Goal: Information Seeking & Learning: Stay updated

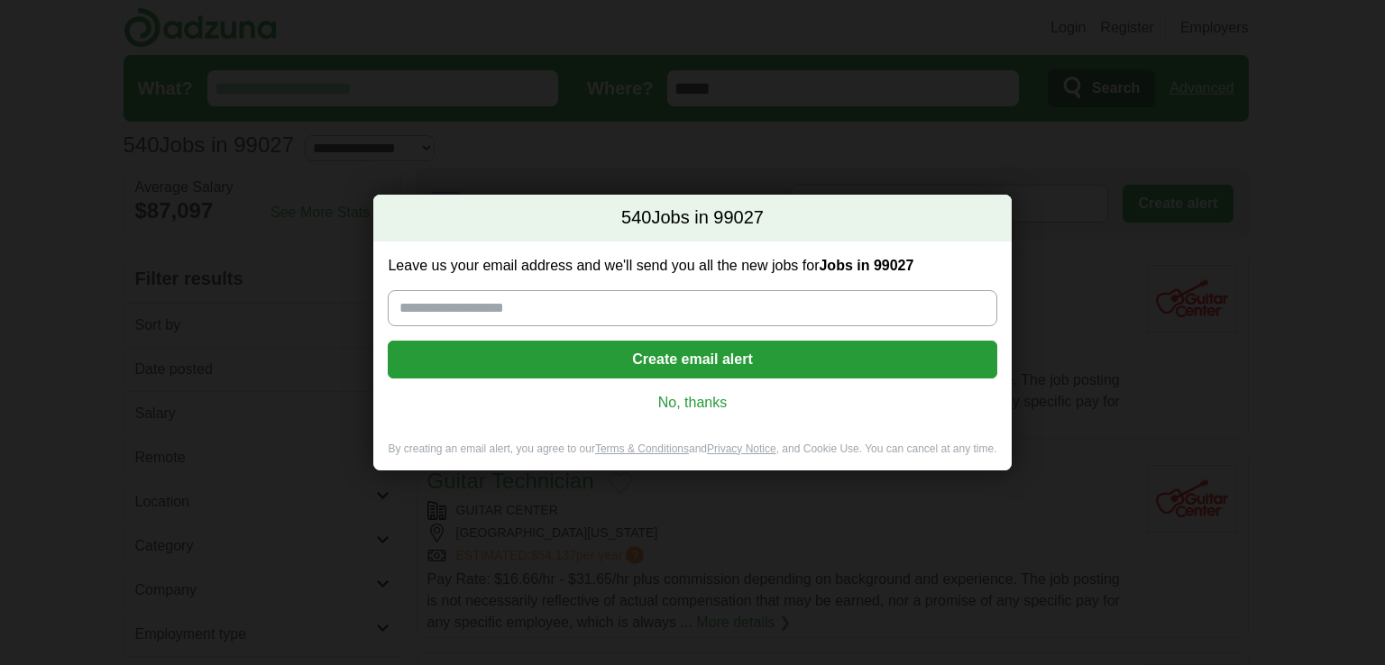
click at [700, 402] on link "No, thanks" at bounding box center [692, 403] width 580 height 20
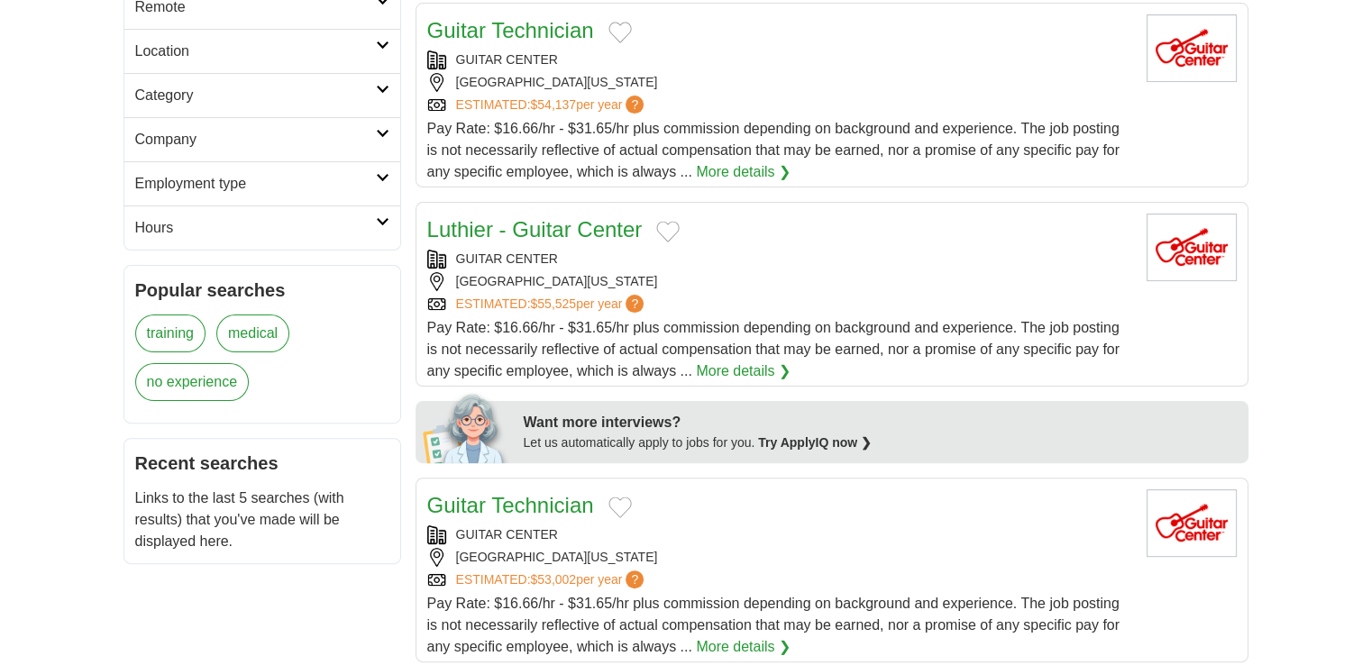
scroll to position [90, 0]
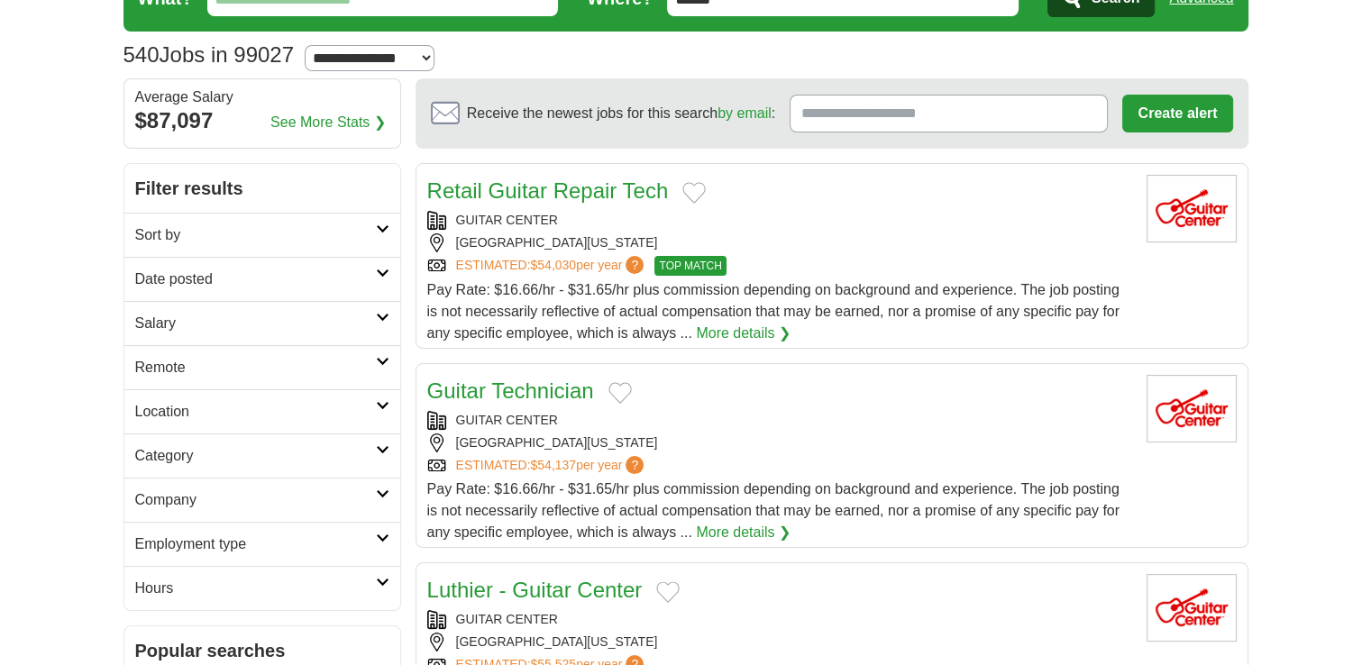
click at [382, 225] on icon at bounding box center [383, 229] width 14 height 9
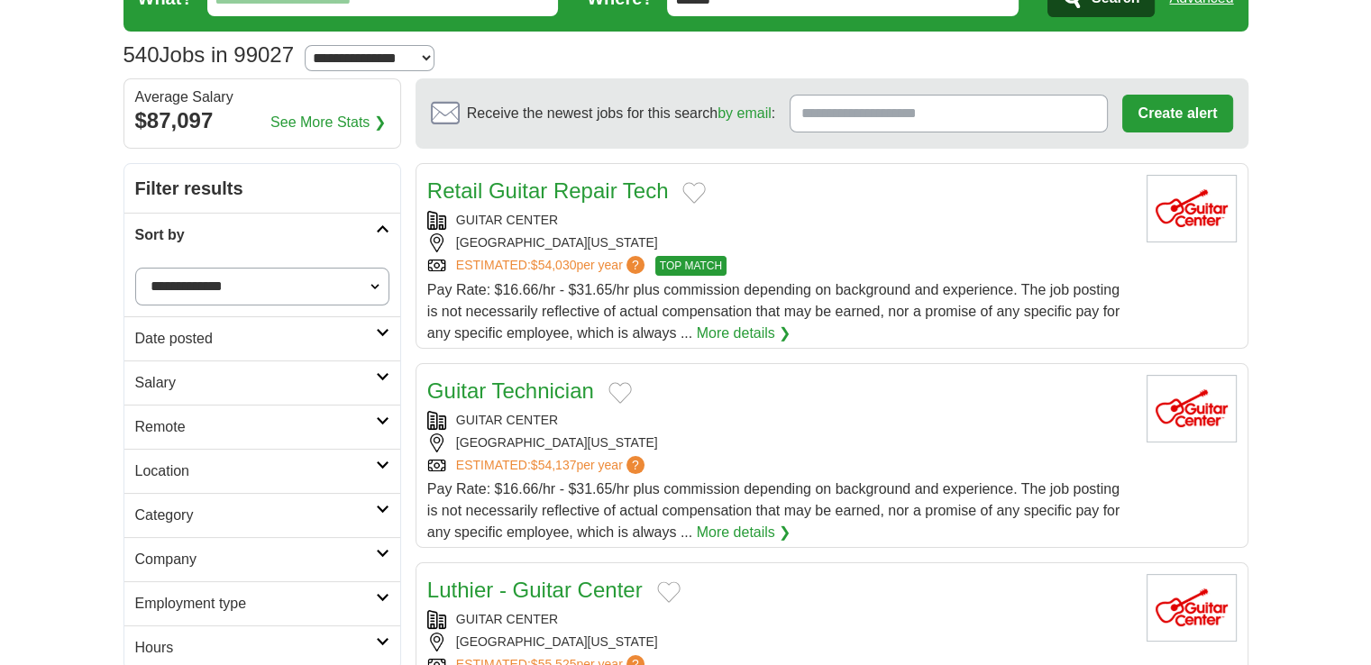
click at [382, 225] on icon at bounding box center [383, 229] width 14 height 9
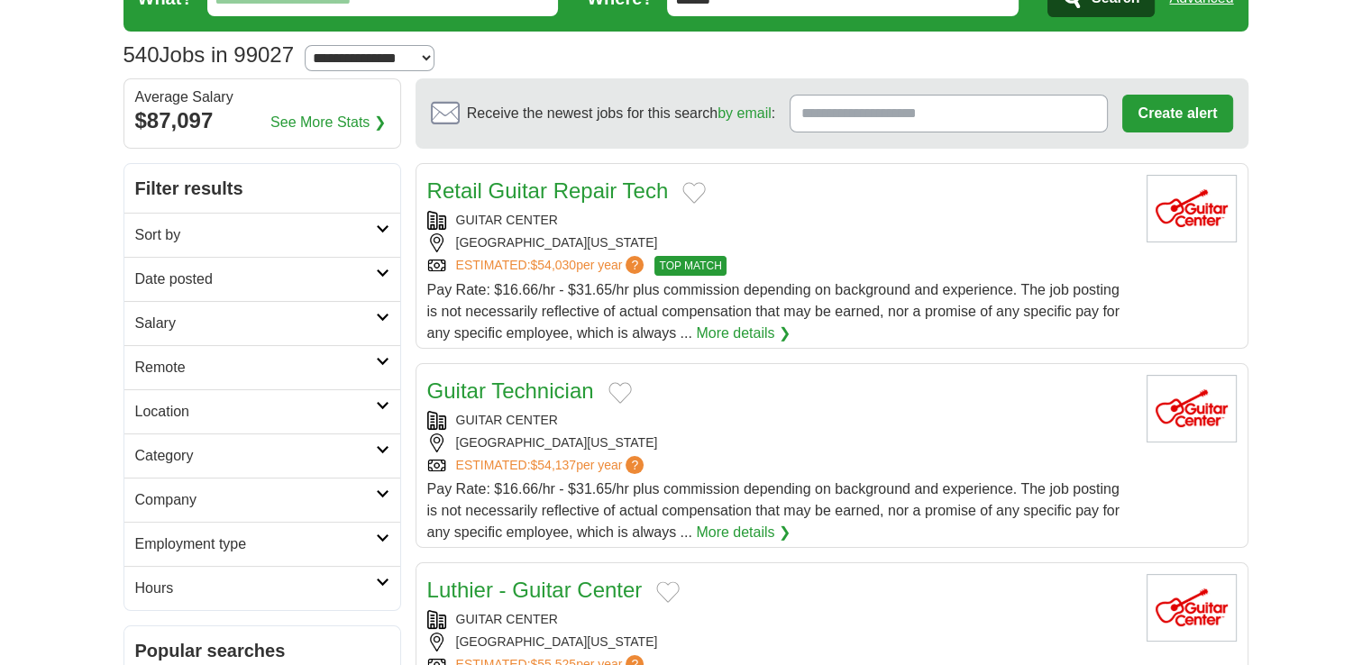
click at [383, 271] on icon at bounding box center [383, 273] width 14 height 9
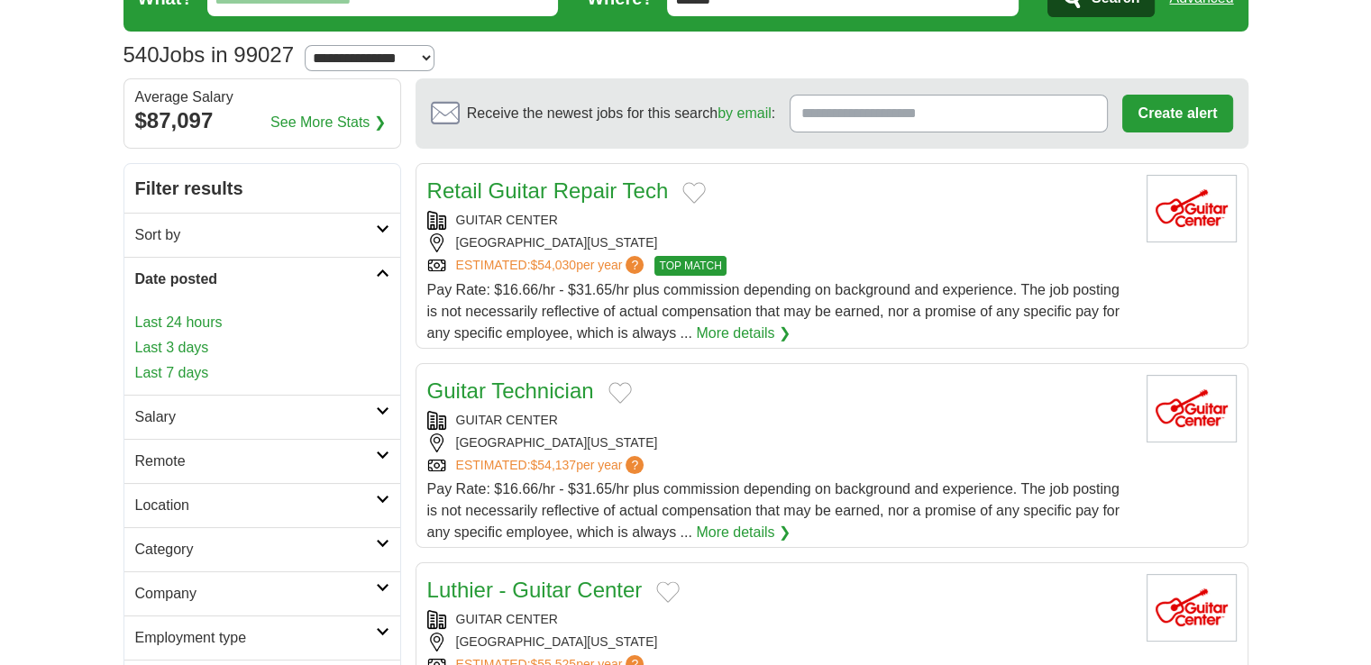
click at [175, 347] on link "Last 3 days" at bounding box center [262, 348] width 254 height 22
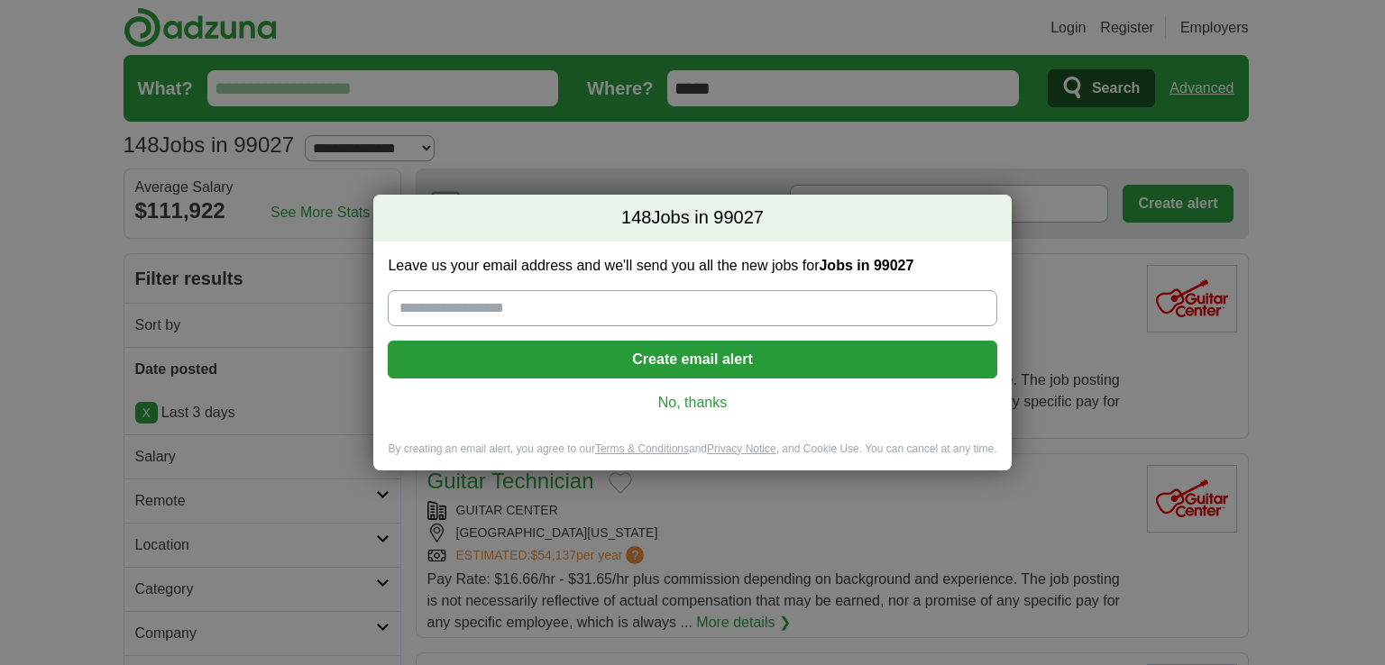
click at [689, 407] on link "No, thanks" at bounding box center [692, 403] width 580 height 20
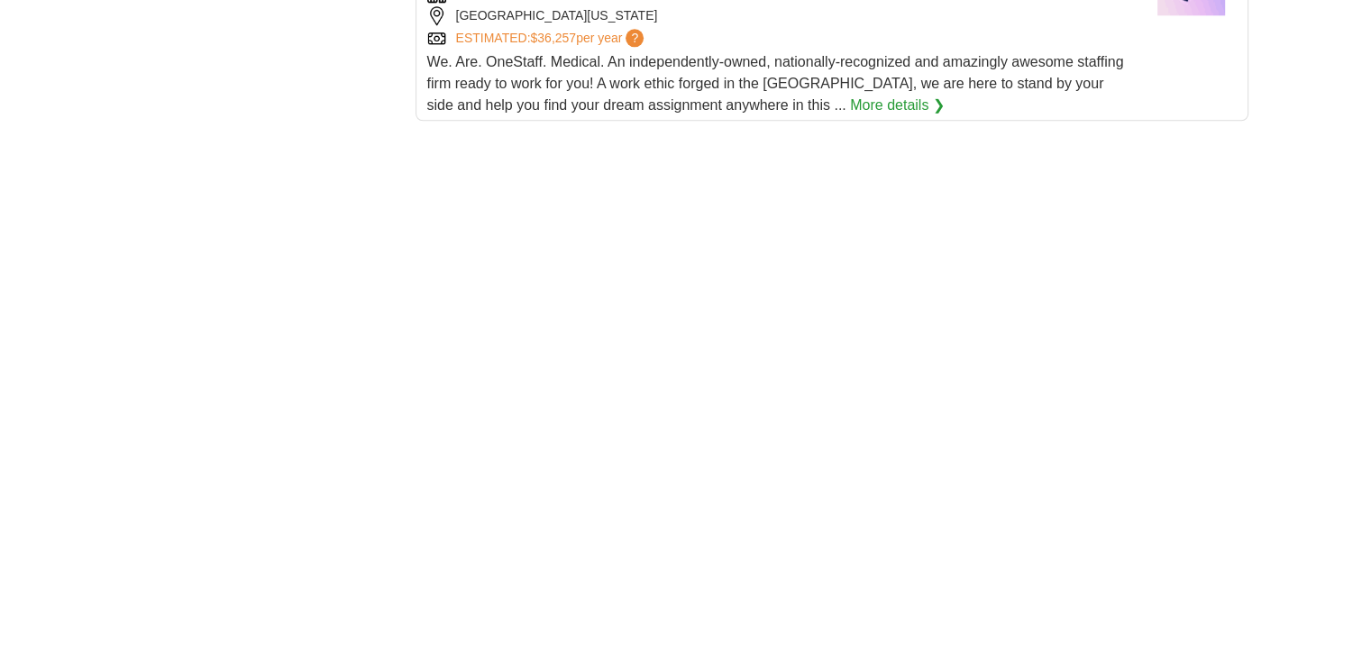
scroll to position [2254, 0]
